Goal: Task Accomplishment & Management: Manage account settings

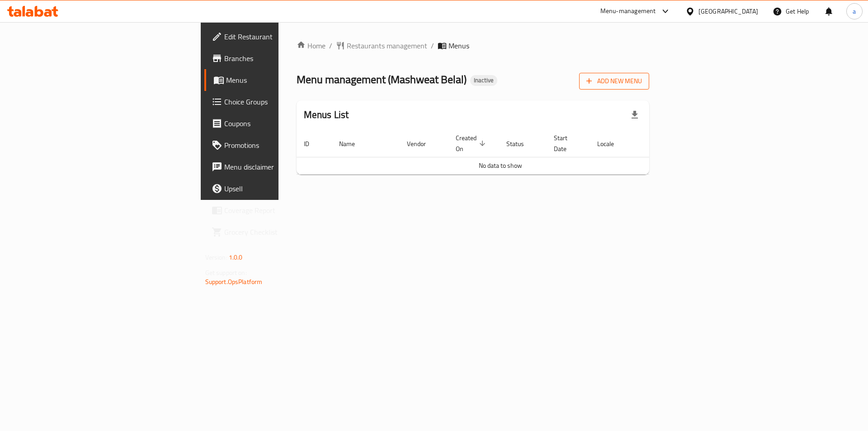
click at [642, 81] on span "Add New Menu" at bounding box center [614, 80] width 56 height 11
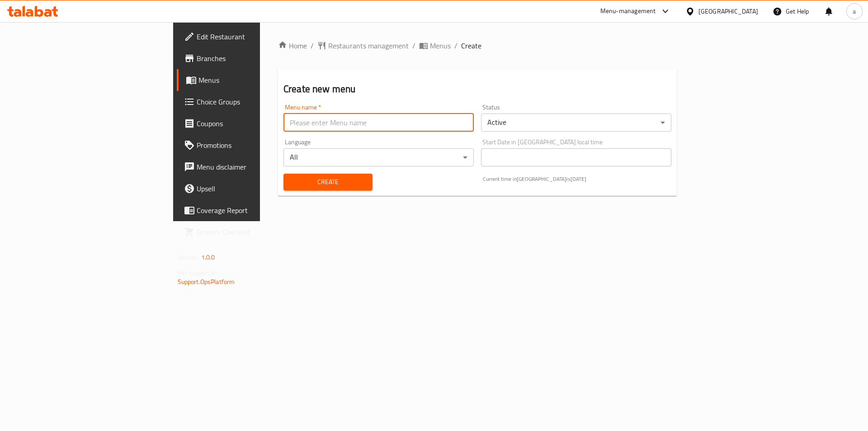
click at [381, 117] on input "text" at bounding box center [378, 122] width 190 height 18
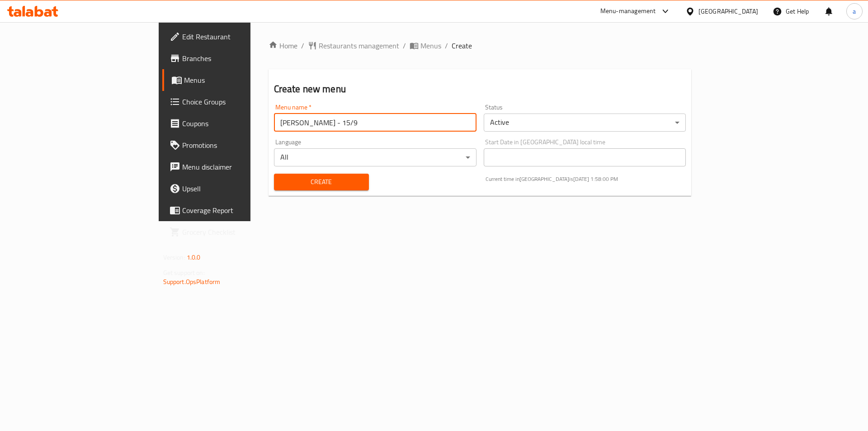
click at [274, 127] on input "Abdelrahman - 15/9" at bounding box center [375, 122] width 202 height 18
type input "[PERSON_NAME] - 16/9"
click at [281, 183] on span "Create" at bounding box center [321, 181] width 80 height 11
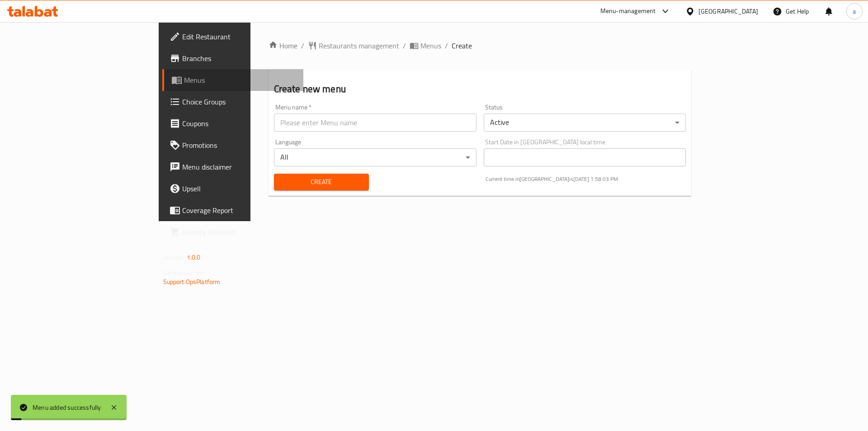
click at [177, 81] on icon at bounding box center [178, 81] width 3 height 4
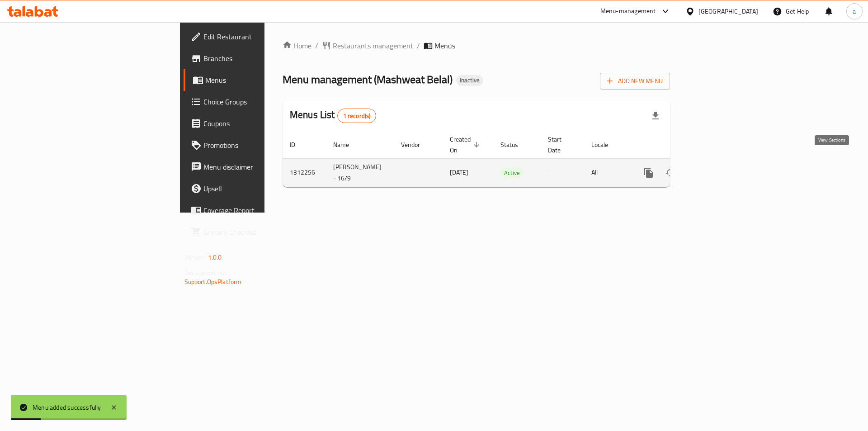
click at [718, 169] on icon "enhanced table" at bounding box center [713, 173] width 8 height 8
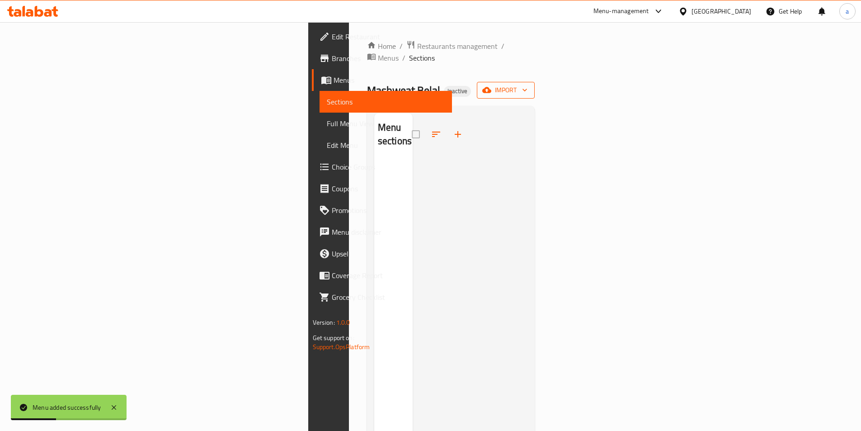
click at [491, 85] on icon "button" at bounding box center [486, 89] width 9 height 9
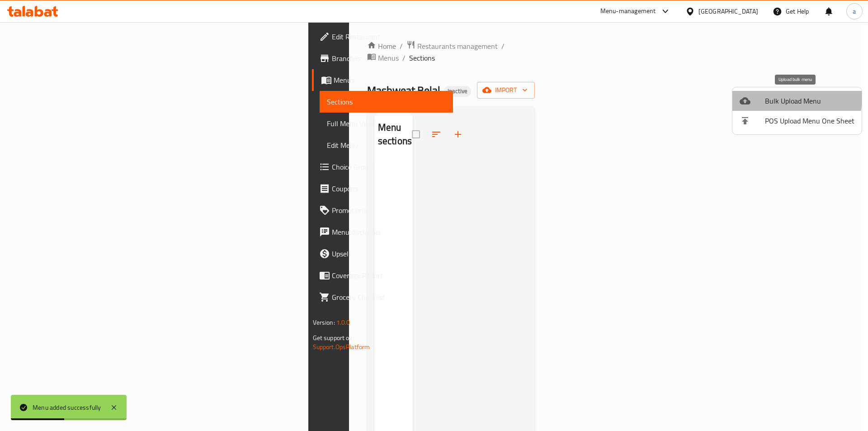
click at [766, 96] on span "Bulk Upload Menu" at bounding box center [809, 100] width 89 height 11
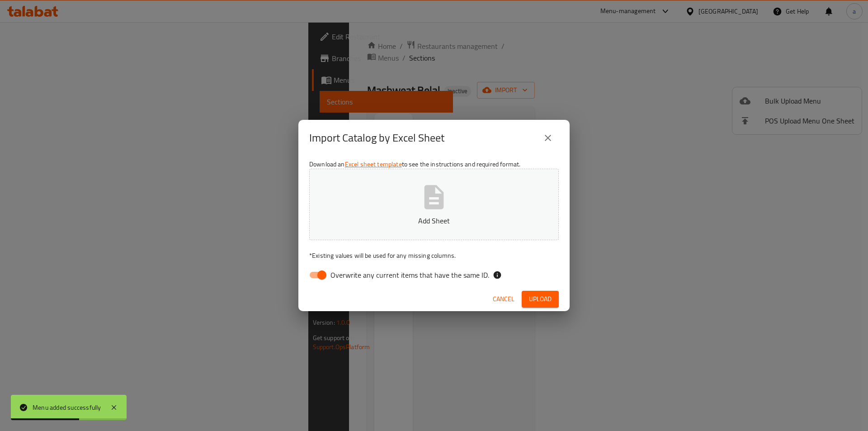
click at [365, 270] on span "Overwrite any current items that have the same ID." at bounding box center [409, 274] width 159 height 11
click at [348, 270] on input "Overwrite any current items that have the same ID." at bounding box center [322, 274] width 52 height 17
checkbox input "false"
click at [382, 219] on p "Add Sheet" at bounding box center [433, 220] width 221 height 11
click at [553, 300] on button "Upload" at bounding box center [539, 299] width 37 height 17
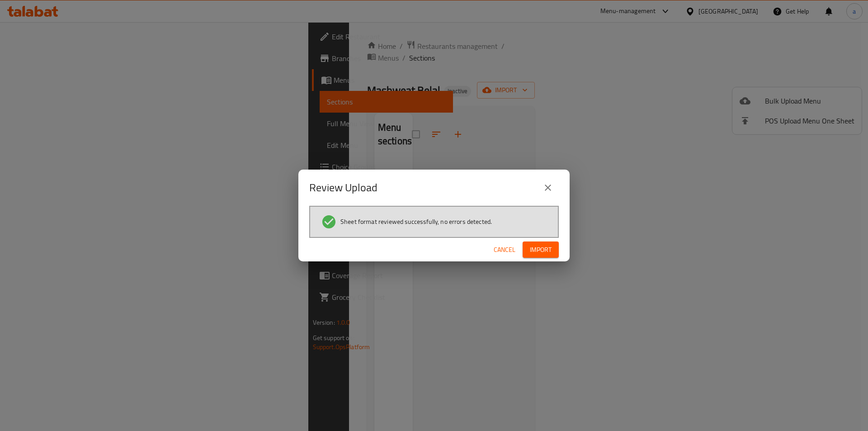
click at [534, 250] on span "Import" at bounding box center [541, 249] width 22 height 11
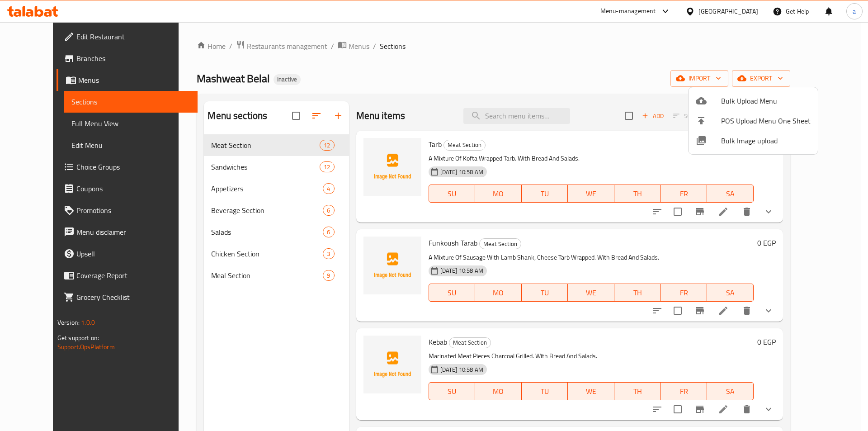
click at [71, 123] on div at bounding box center [434, 215] width 868 height 431
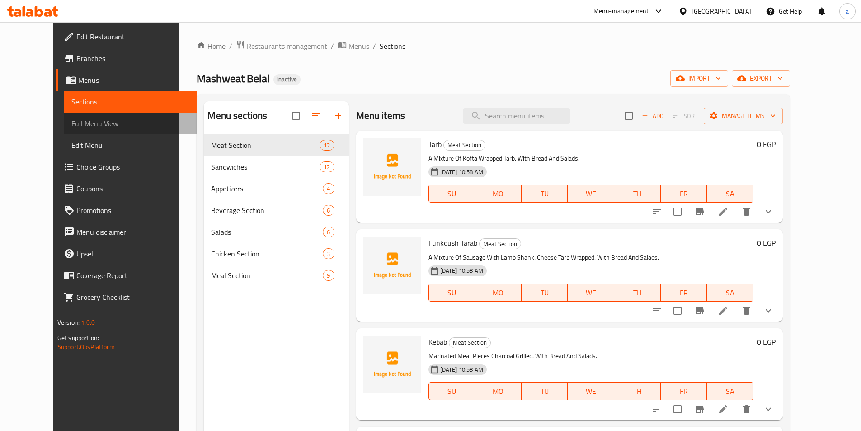
click at [71, 123] on span "Full Menu View" at bounding box center [130, 123] width 118 height 11
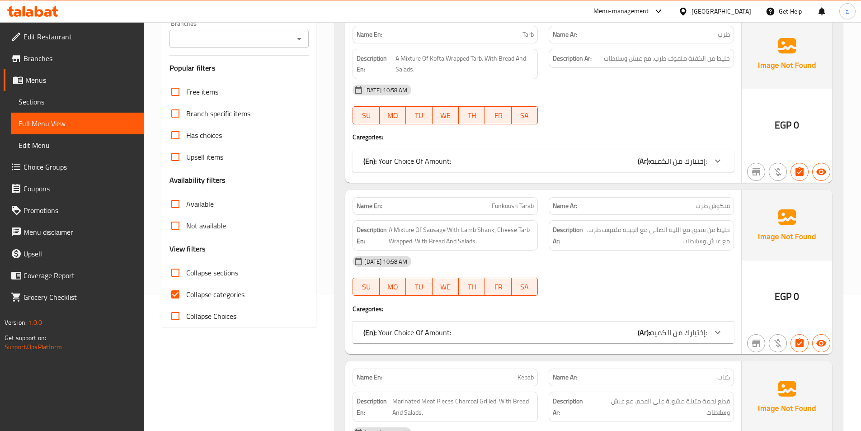
scroll to position [45, 0]
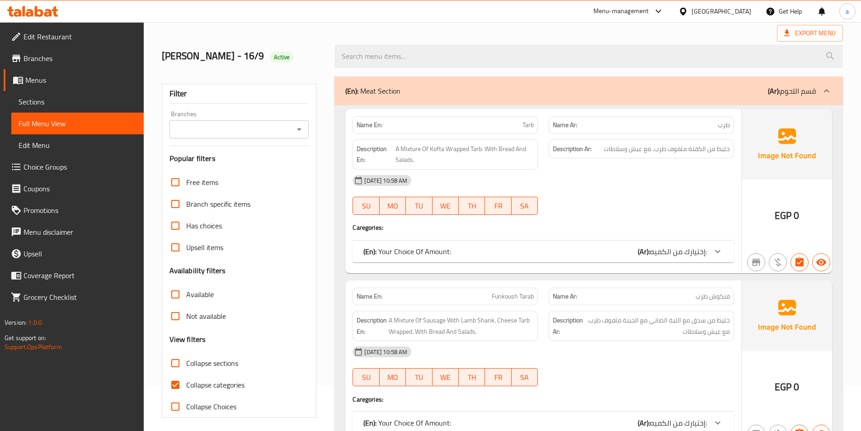
click at [172, 384] on input "Collapse categories" at bounding box center [175, 385] width 22 height 22
checkbox input "false"
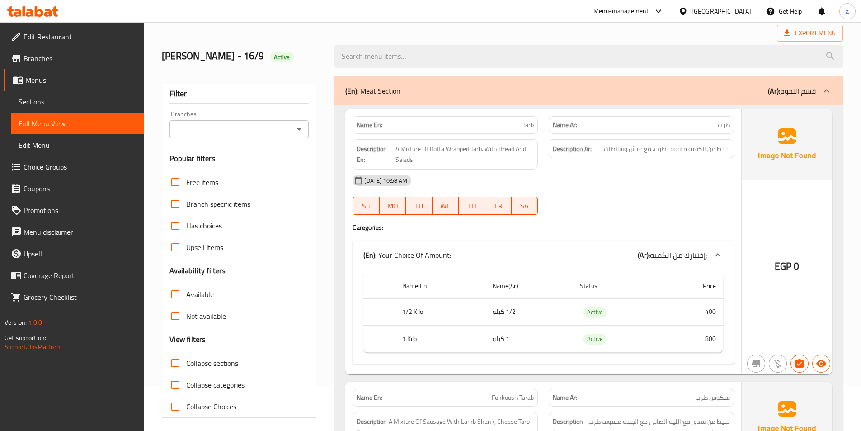
scroll to position [0, 0]
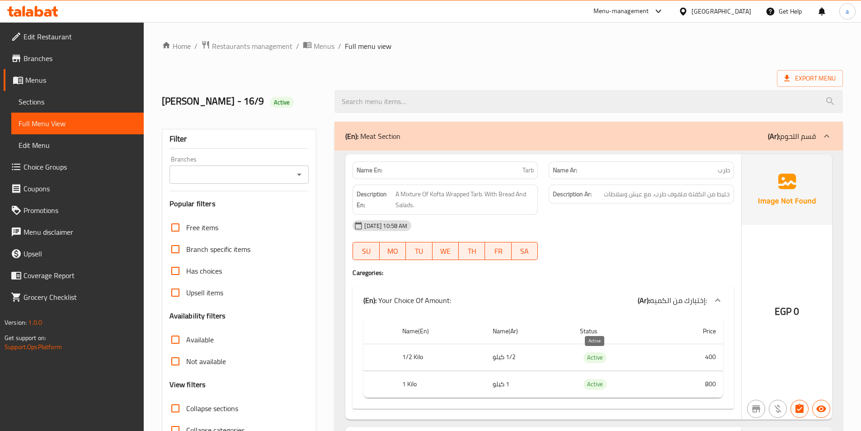
click at [597, 355] on span "Active" at bounding box center [594, 357] width 23 height 10
copy span "Active"
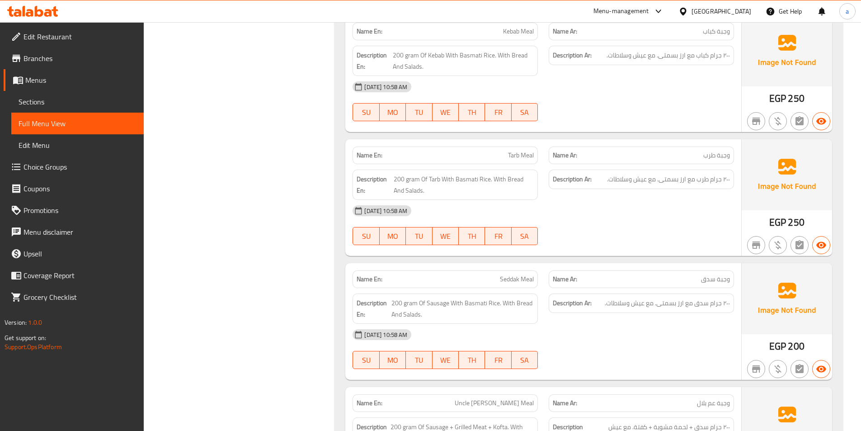
scroll to position [8411, 0]
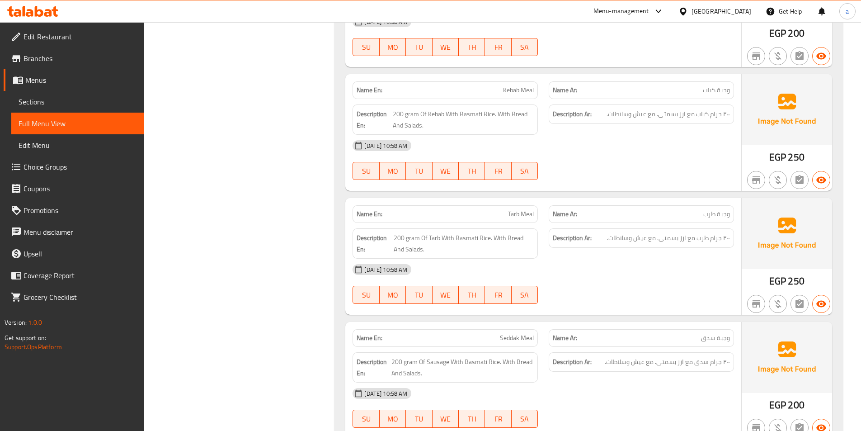
drag, startPoint x: 47, startPoint y: 108, endPoint x: 51, endPoint y: 101, distance: 7.7
click at [47, 108] on link "Sections" at bounding box center [77, 102] width 132 height 22
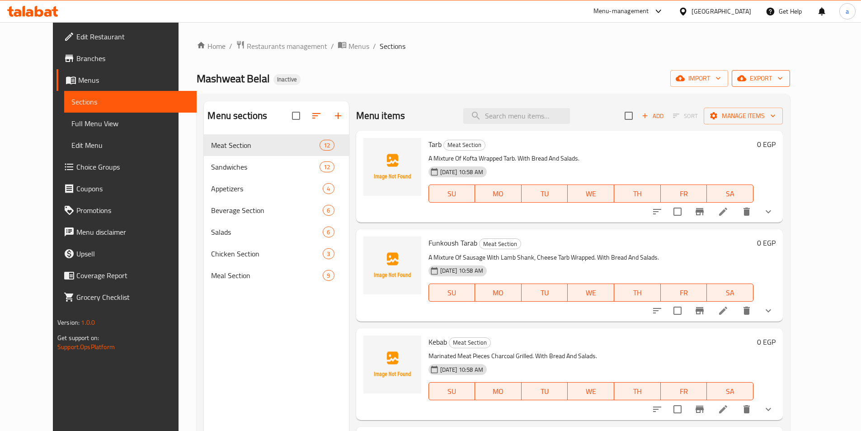
click at [783, 73] on span "export" at bounding box center [761, 78] width 44 height 11
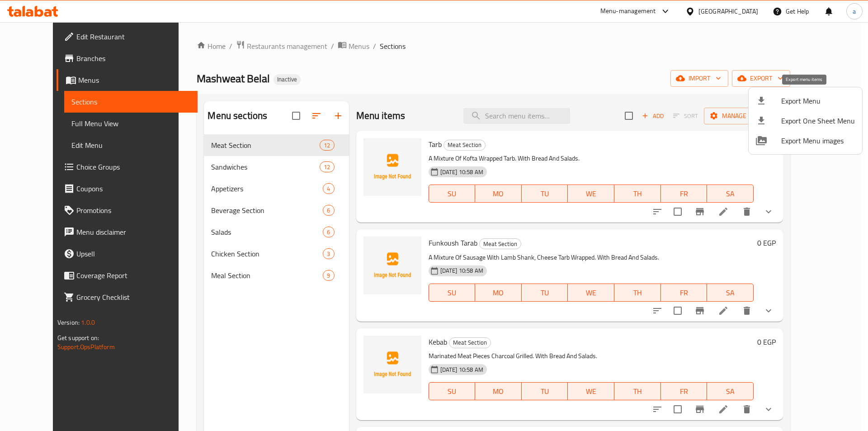
click at [785, 101] on span "Export Menu" at bounding box center [818, 100] width 74 height 11
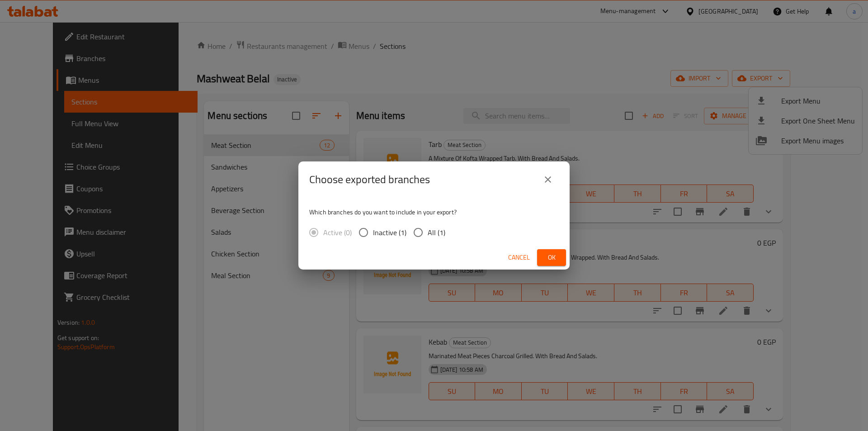
click at [437, 232] on span "All (1)" at bounding box center [436, 232] width 18 height 11
click at [427, 232] on input "All (1)" at bounding box center [418, 232] width 19 height 19
radio input "true"
click at [554, 264] on button "Ok" at bounding box center [551, 257] width 29 height 17
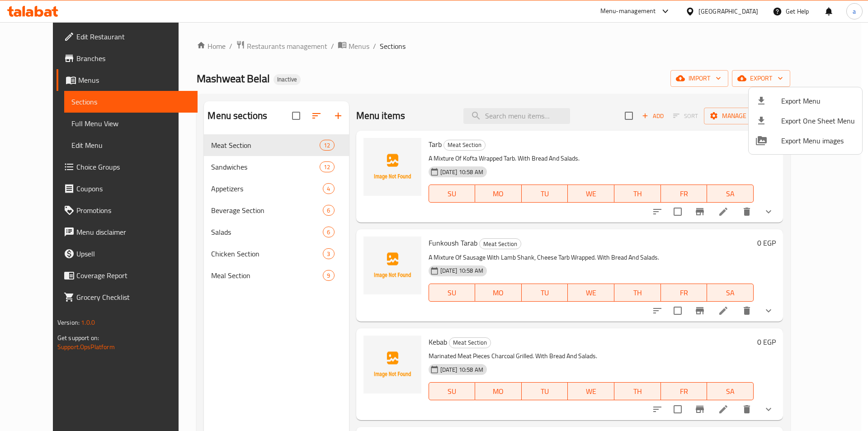
click at [75, 41] on div at bounding box center [434, 215] width 868 height 431
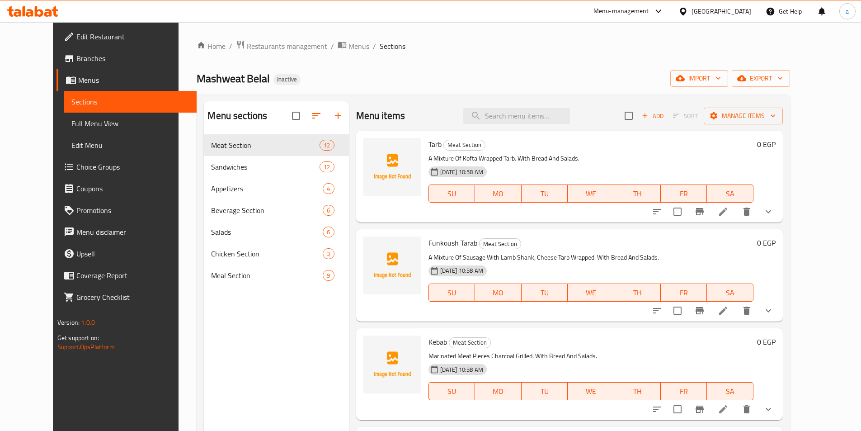
click at [76, 41] on span "Edit Restaurant" at bounding box center [132, 36] width 113 height 11
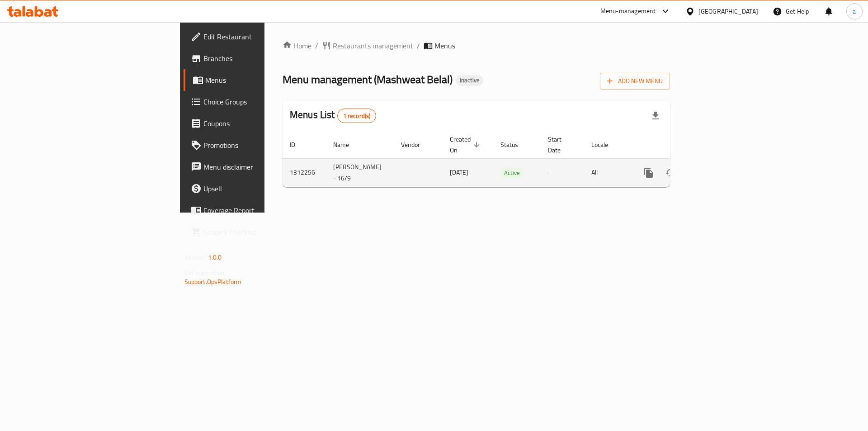
click at [719, 168] on icon "enhanced table" at bounding box center [713, 172] width 11 height 11
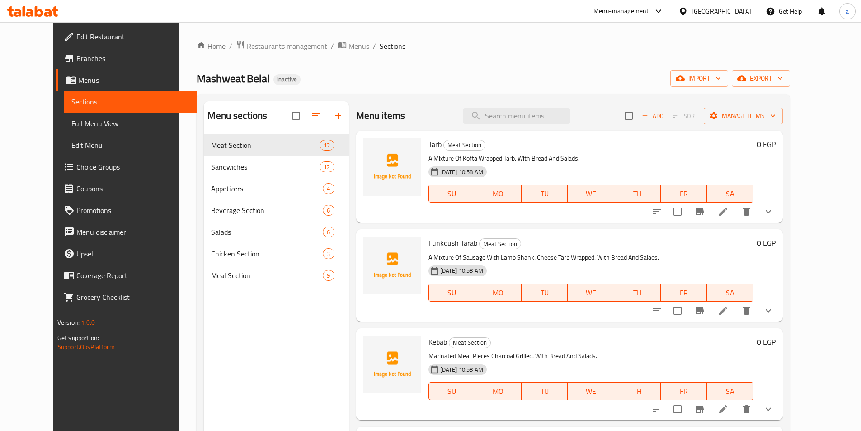
click at [76, 42] on span "Edit Restaurant" at bounding box center [132, 36] width 113 height 11
